Goal: Information Seeking & Learning: Understand process/instructions

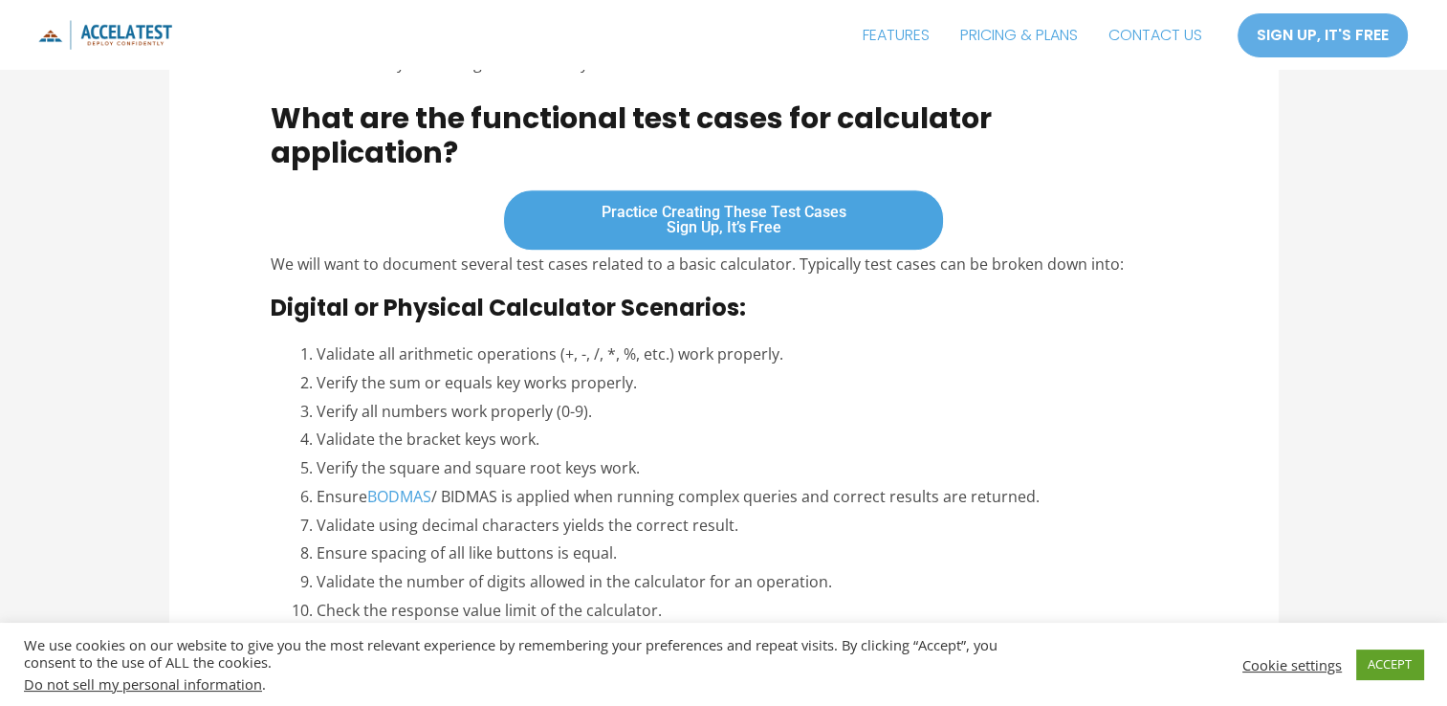
scroll to position [1664, 0]
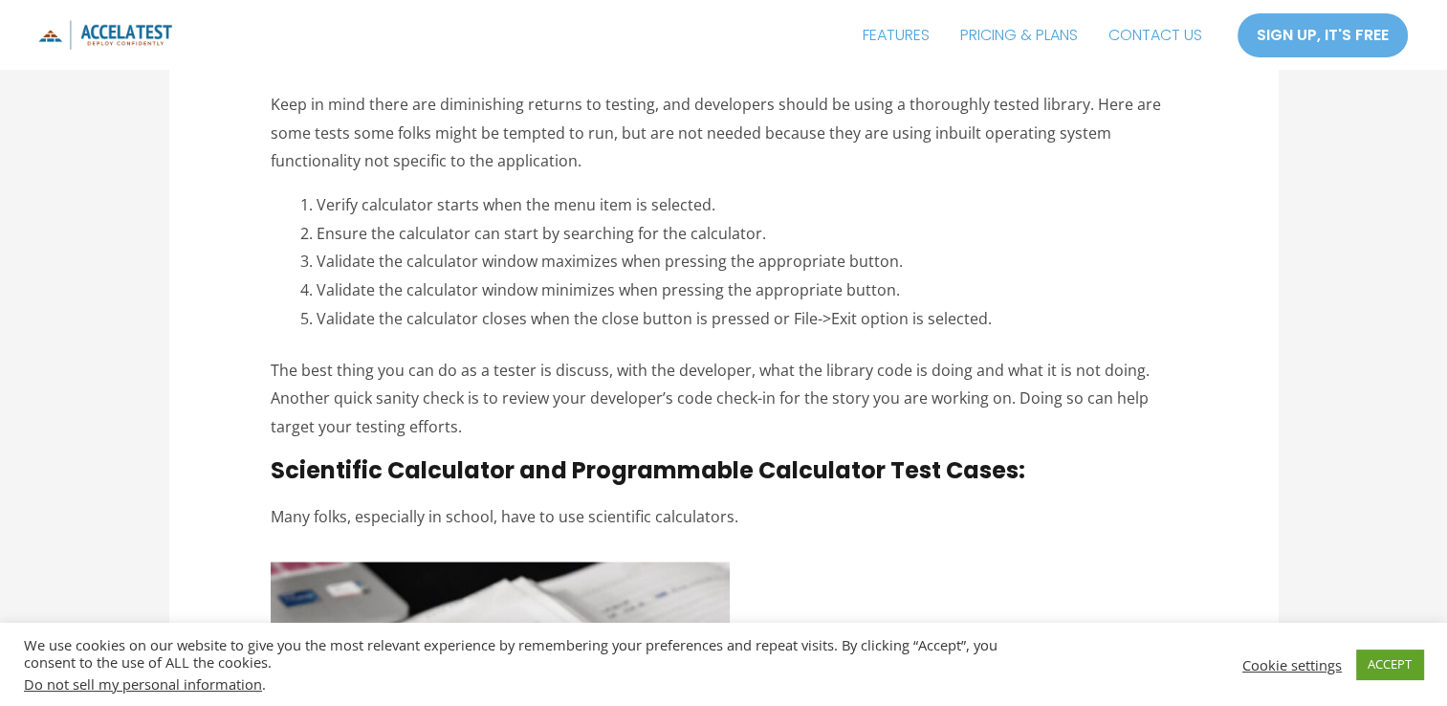
scroll to position [3538, 0]
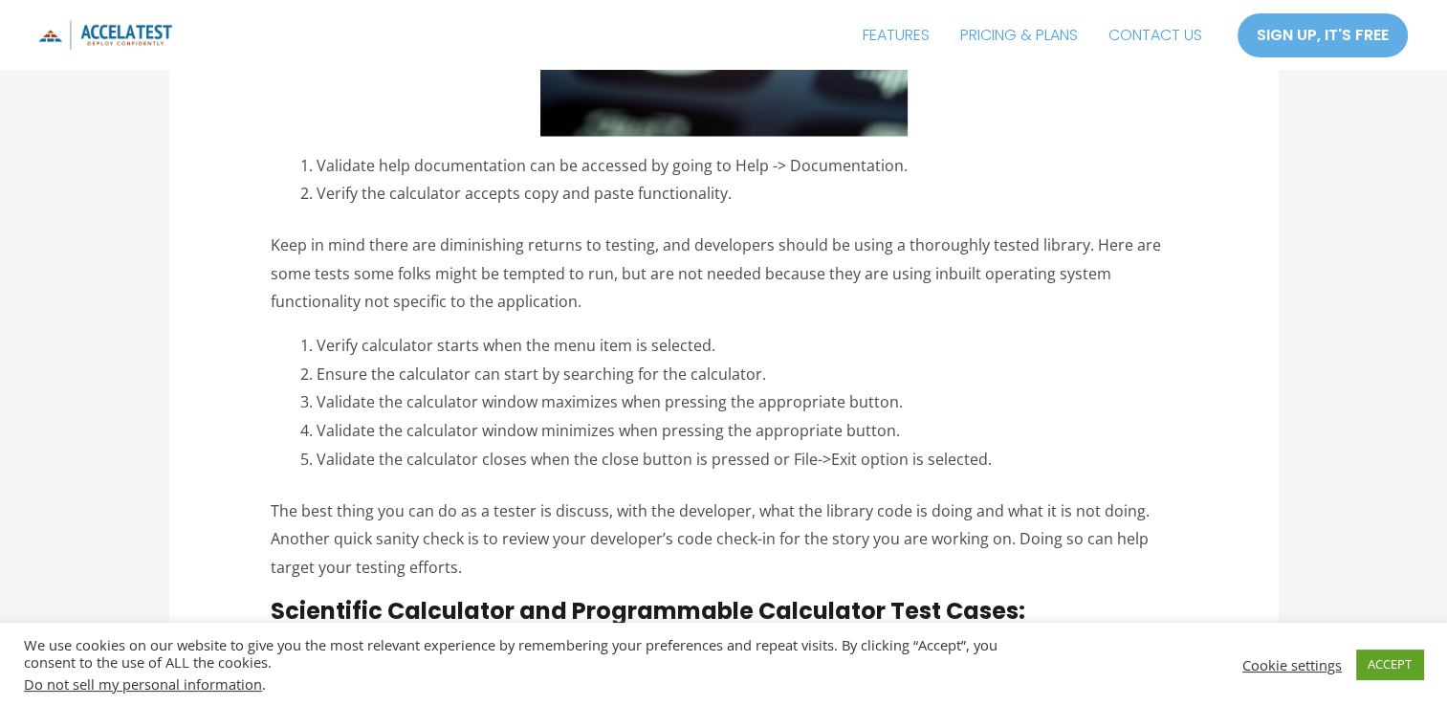
drag, startPoint x: 638, startPoint y: 346, endPoint x: 120, endPoint y: 113, distance: 568.4
copy div "Validate help documentation can be accessed by going to Help -> Documentation. …"
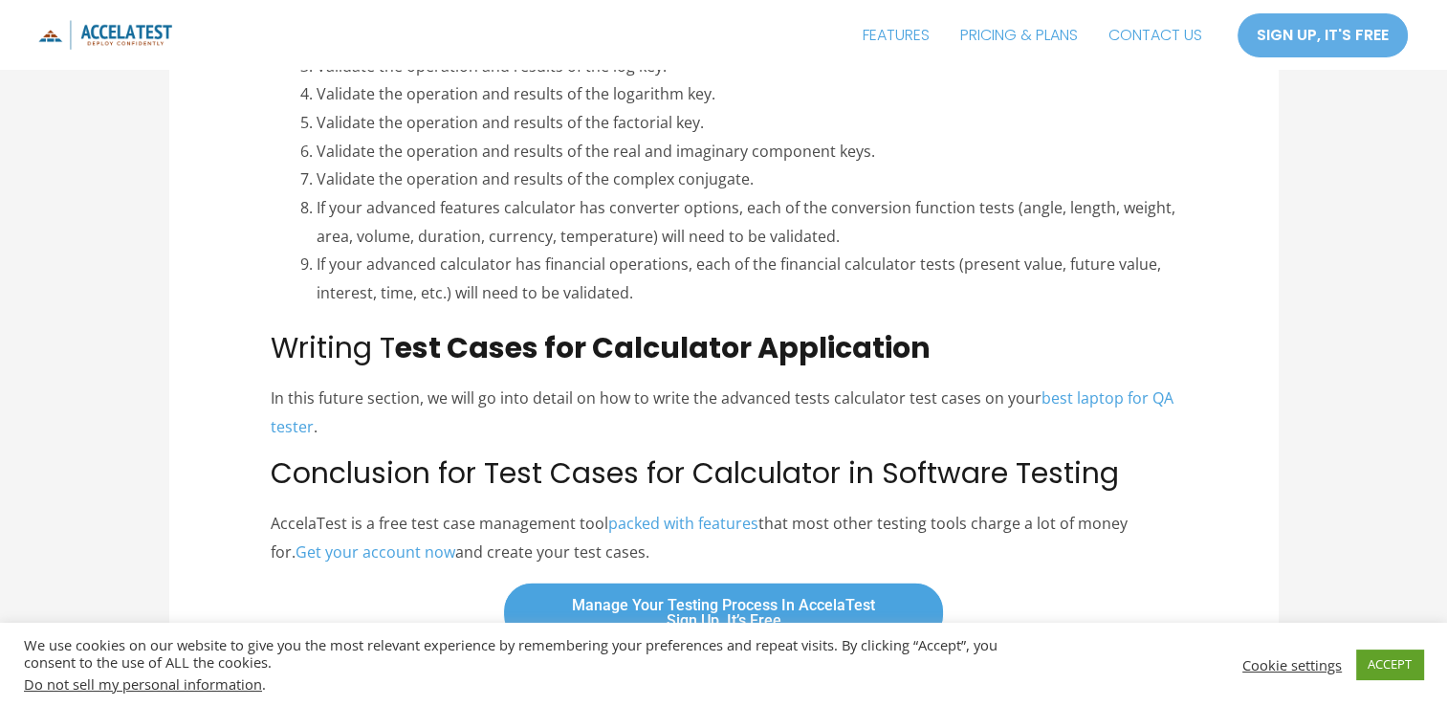
scroll to position [4491, 0]
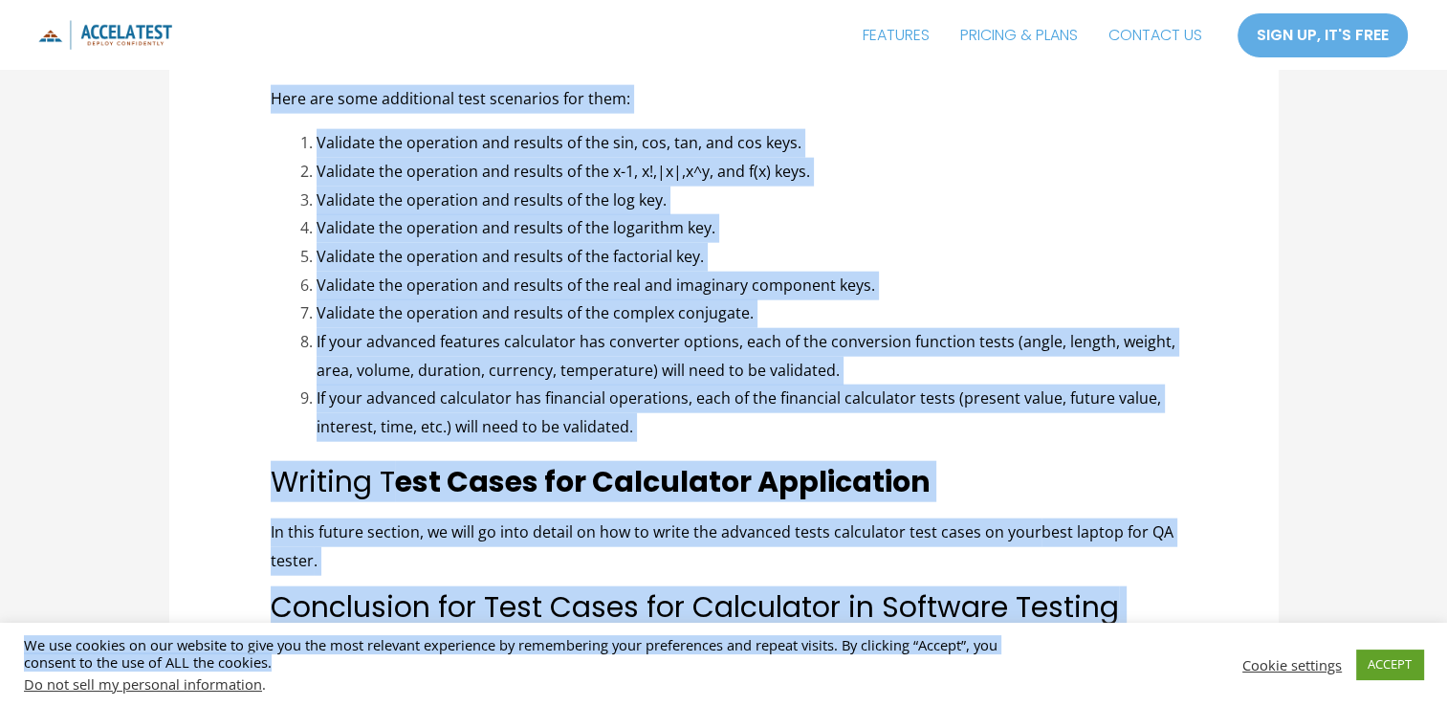
drag, startPoint x: 270, startPoint y: 229, endPoint x: 896, endPoint y: 664, distance: 762.6
copy body "How to Write Test Cases for Calculator Application in Software Testing Blog , T…"
